Goal: Check status: Check status

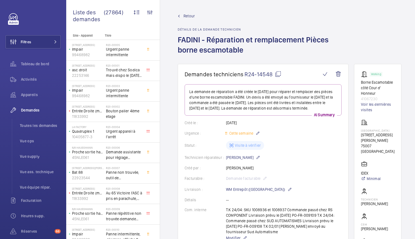
scroll to position [1058, 0]
